Goal: Information Seeking & Learning: Learn about a topic

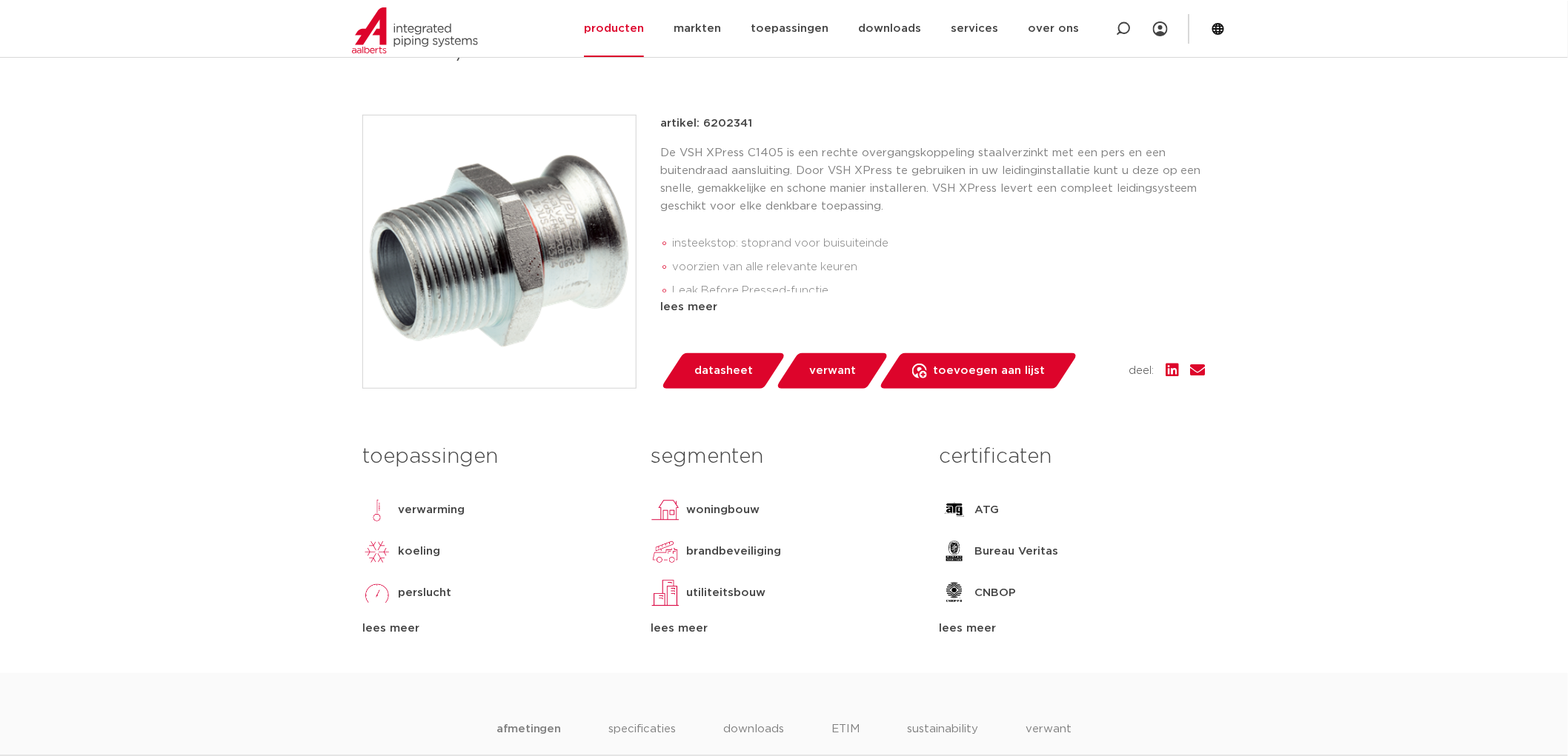
click at [698, 307] on div "lees meer" at bounding box center [933, 307] width 546 height 17
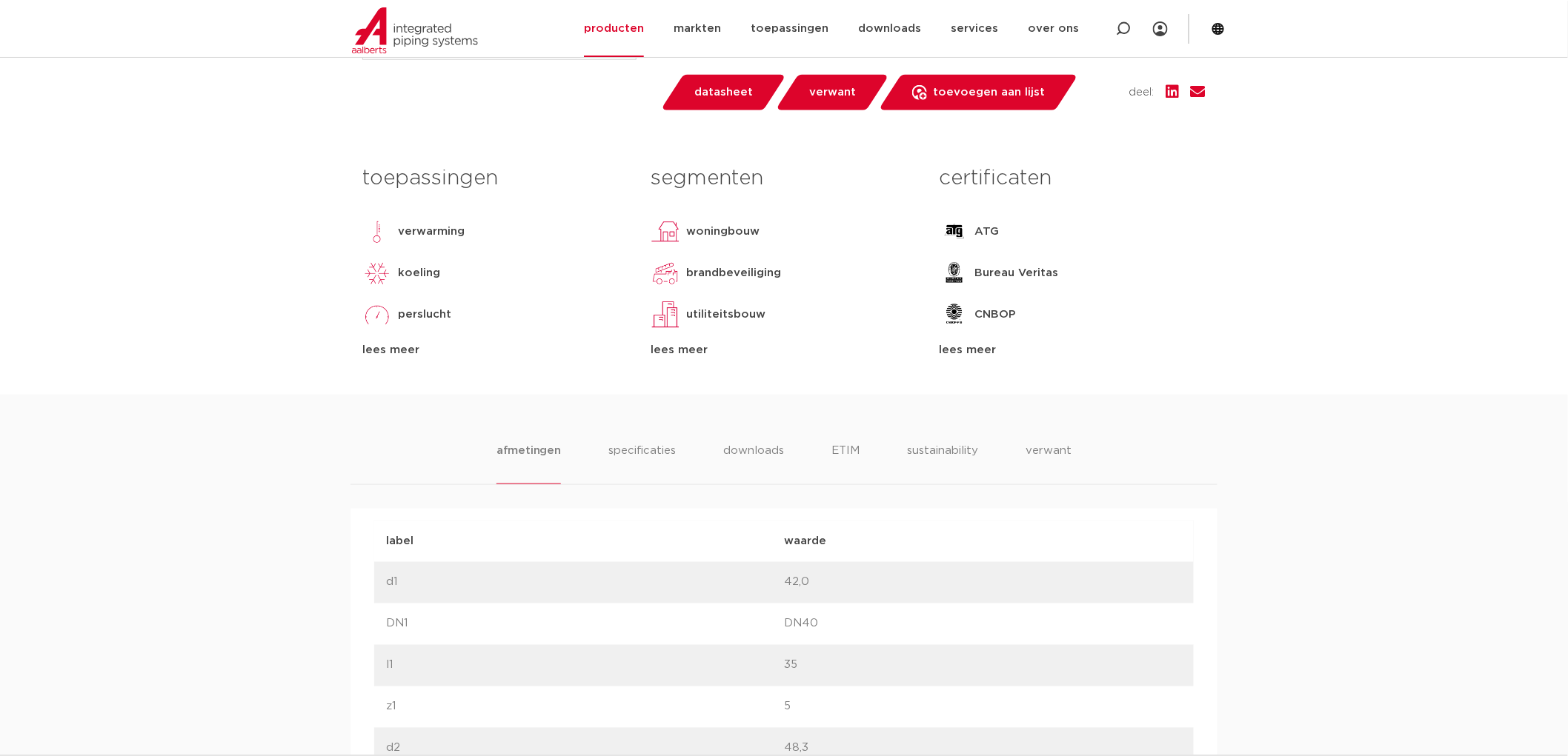
scroll to position [875, 0]
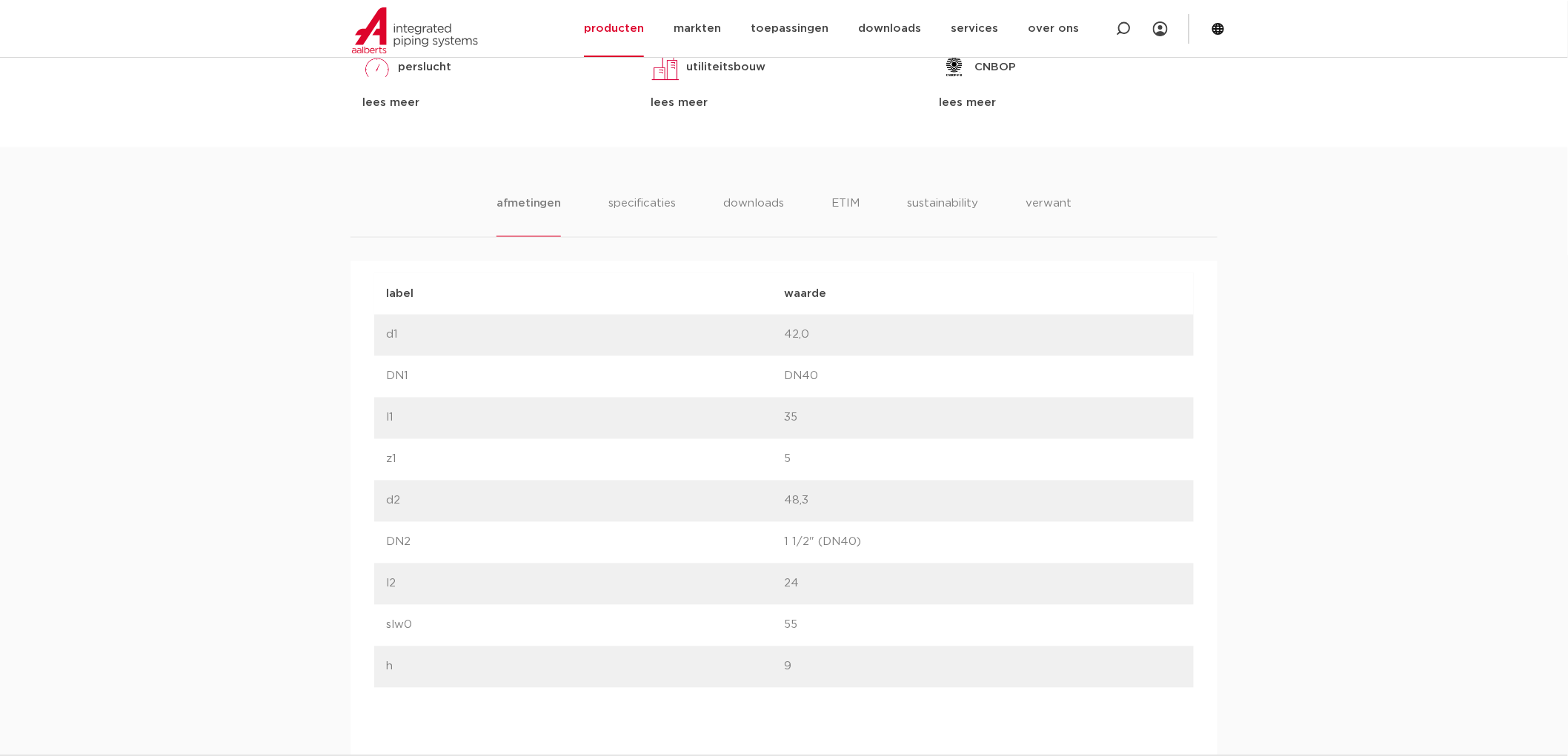
drag, startPoint x: 854, startPoint y: 359, endPoint x: 942, endPoint y: 464, distance: 137.0
click at [942, 464] on div "label waarde label d1 waarde 42,0" at bounding box center [784, 729] width 819 height 913
click at [945, 468] on p "5" at bounding box center [984, 460] width 398 height 17
click at [949, 528] on div "label DN2 waarde 1 1/2" (DN40)" at bounding box center [784, 542] width 819 height 42
drag, startPoint x: 923, startPoint y: 555, endPoint x: 797, endPoint y: 486, distance: 143.7
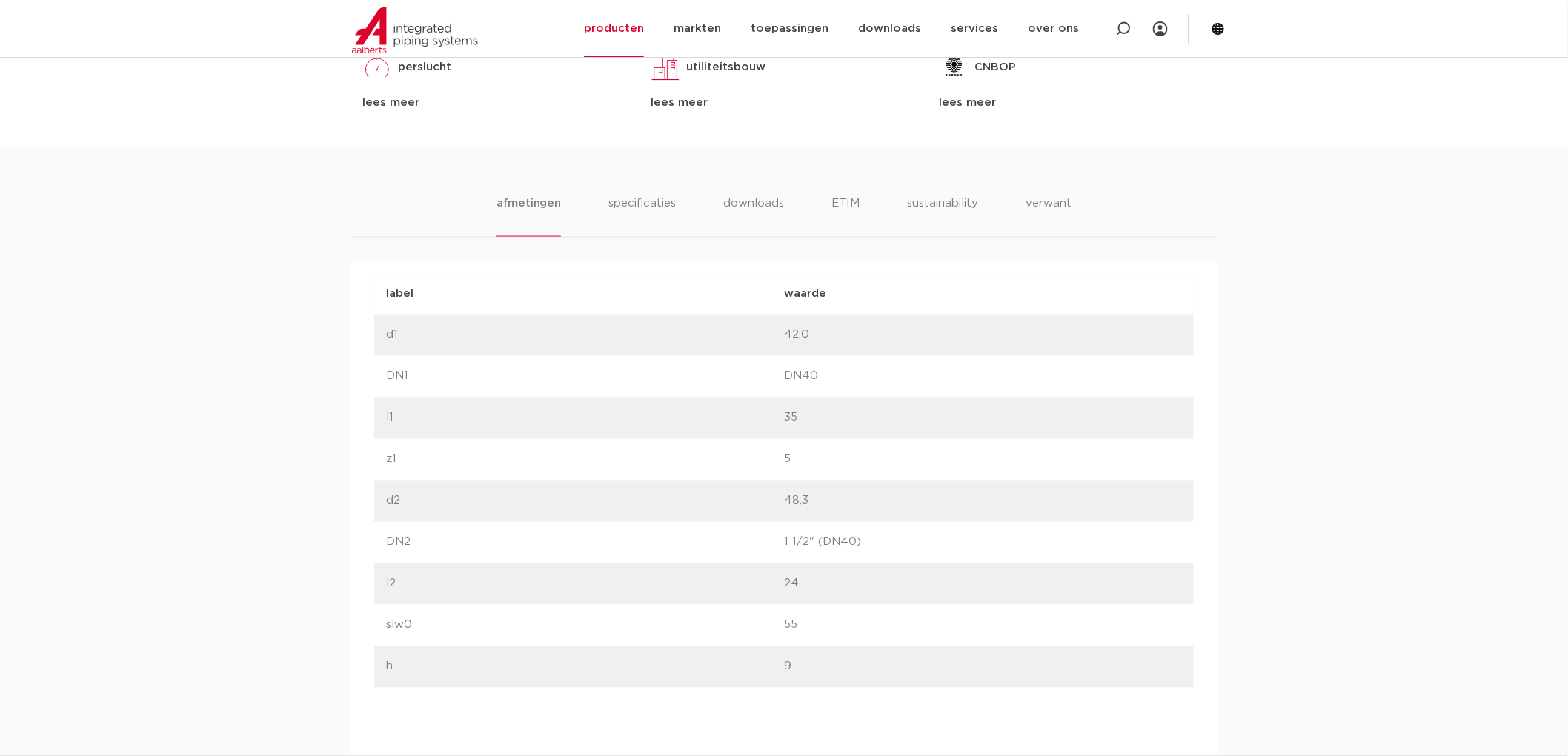
click at [797, 486] on div "label waarde label d1 waarde 42,0" at bounding box center [784, 729] width 819 height 913
click at [839, 486] on div "label d2 waarde 48,3" at bounding box center [784, 501] width 819 height 42
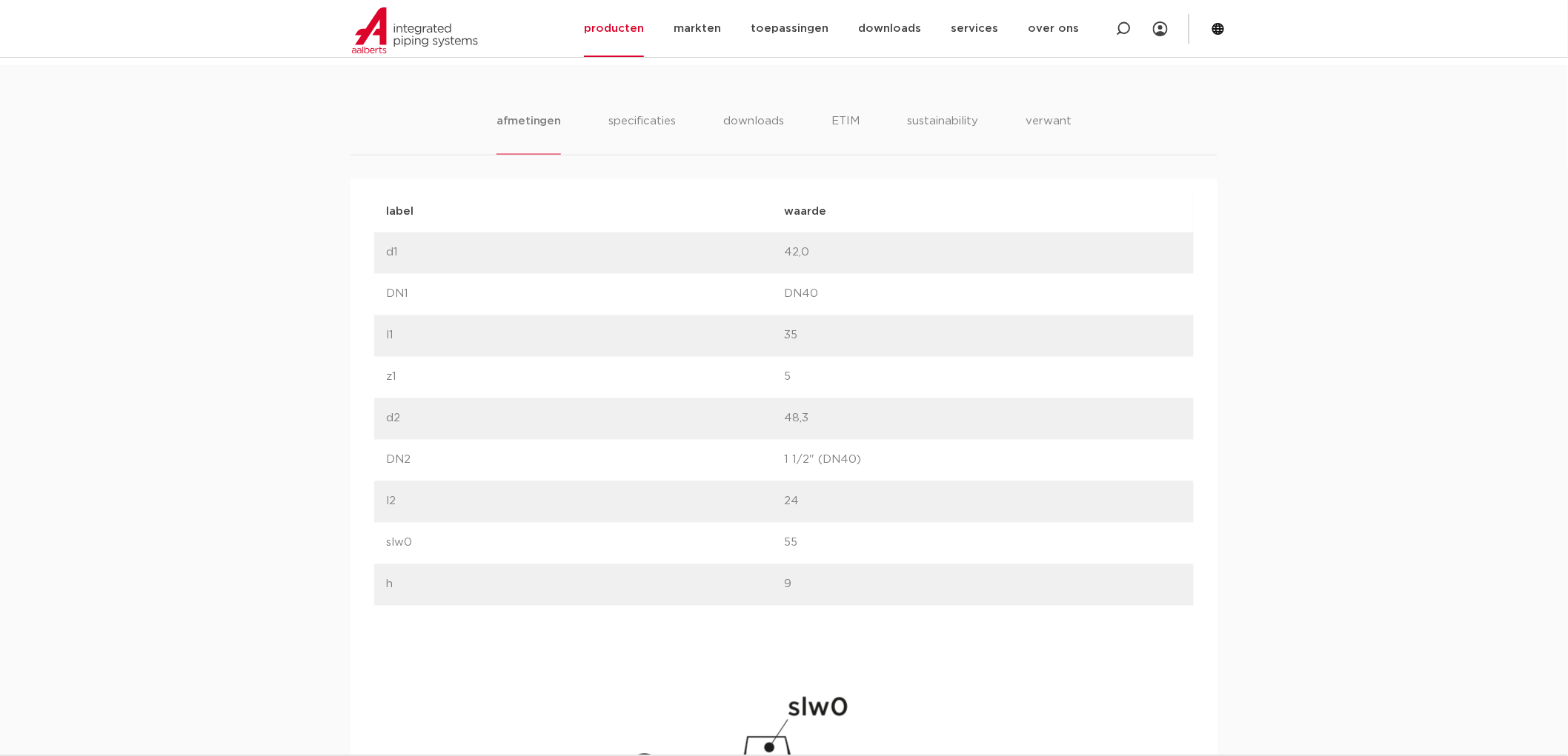
click at [799, 299] on p "DN40" at bounding box center [984, 294] width 398 height 17
